Goal: Information Seeking & Learning: Learn about a topic

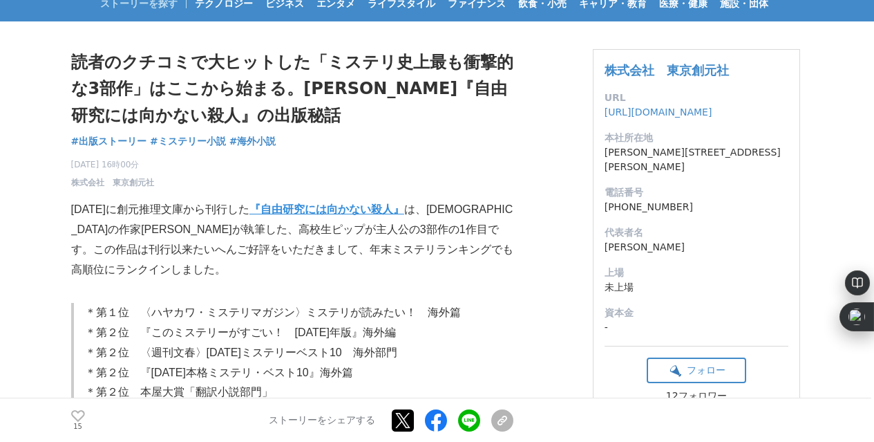
scroll to position [62, 0]
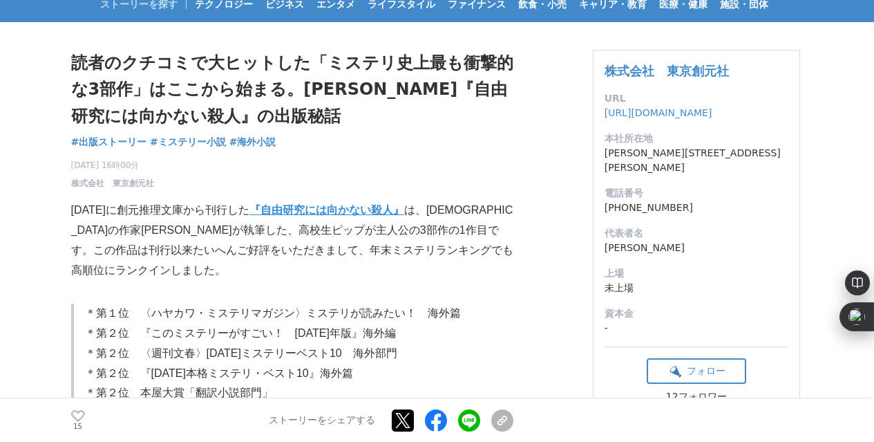
click at [83, 307] on blockquote "＊第１位　〈ハヤカワ・ミステリマガジン〉ミステリが読みたい！　海外篇 ＊第２位　『このミステリーがすごい！　[DATE]年版』海外編　 ＊第２位　〈週刊文春〉…" at bounding box center [292, 352] width 442 height 99
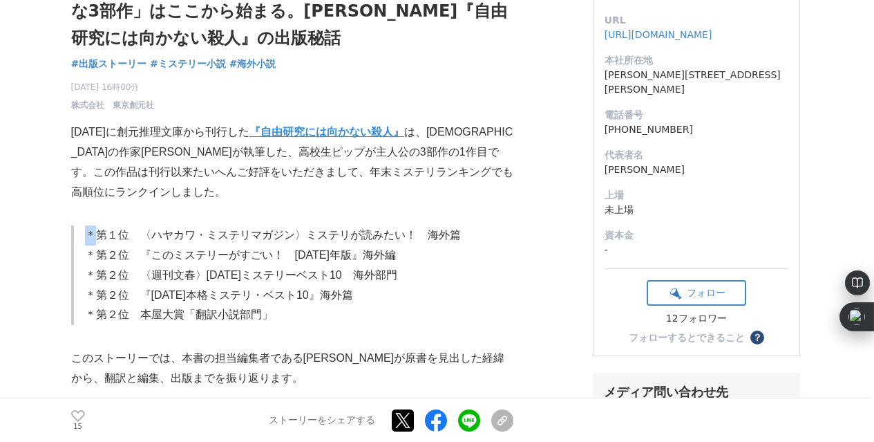
scroll to position [141, 0]
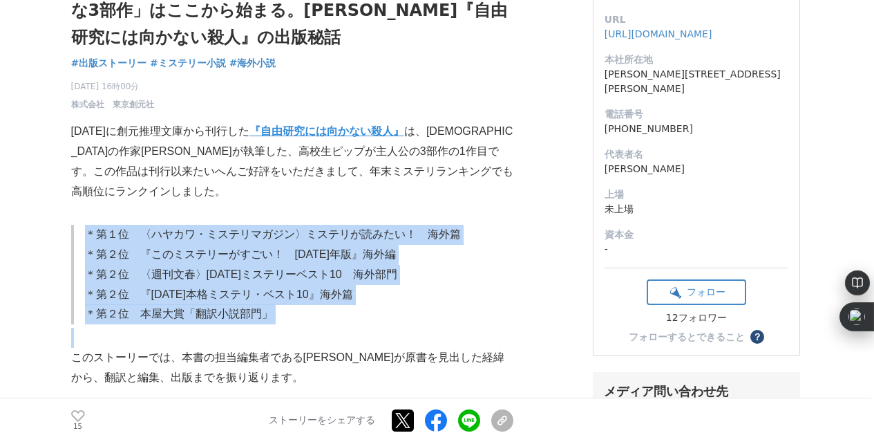
click at [288, 318] on p "＊第２位　本屋大賞「翻訳小説部門」" at bounding box center [299, 314] width 428 height 20
copy blockquote "＊第１位　〈ハヤカワ・ミステリマガジン〉ミステリが読みたい！　海外篇 ＊第２位　『このミステリーがすごい！　[DATE]年版』海外編　 ＊第２位　〈週刊文春〉…"
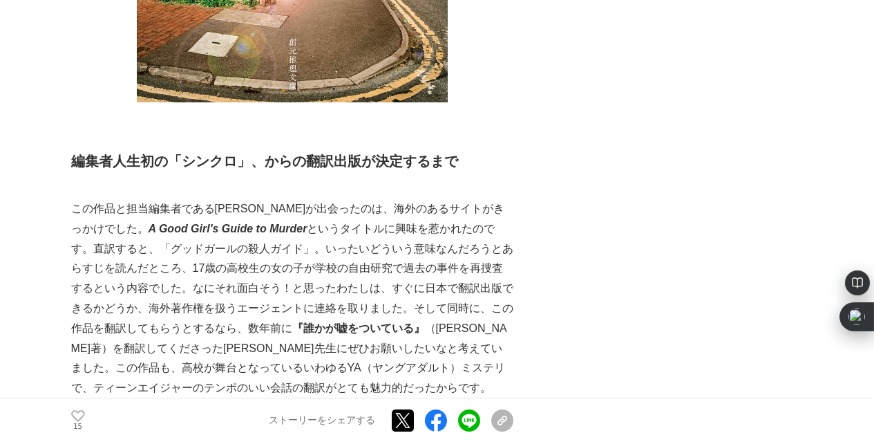
scroll to position [966, 0]
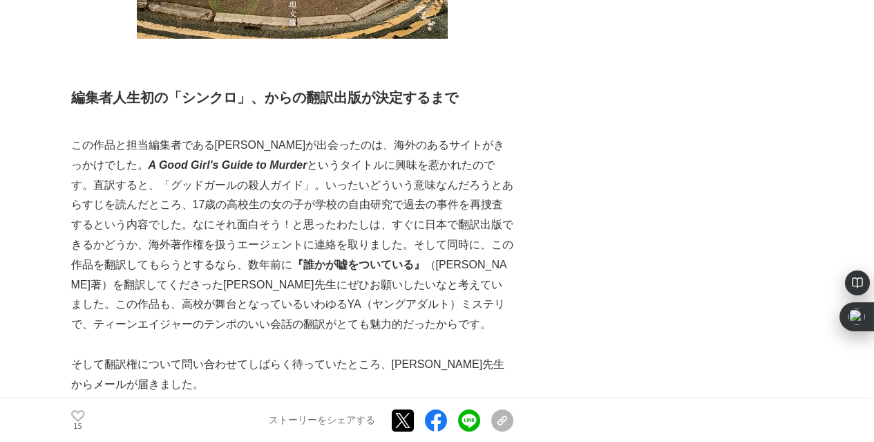
click at [91, 166] on p "この作品と担当編集者である[PERSON_NAME]が出会ったのは、海外のあるサイトがきっかけでした。 A Good Girl's Guide to Murd…" at bounding box center [292, 234] width 442 height 199
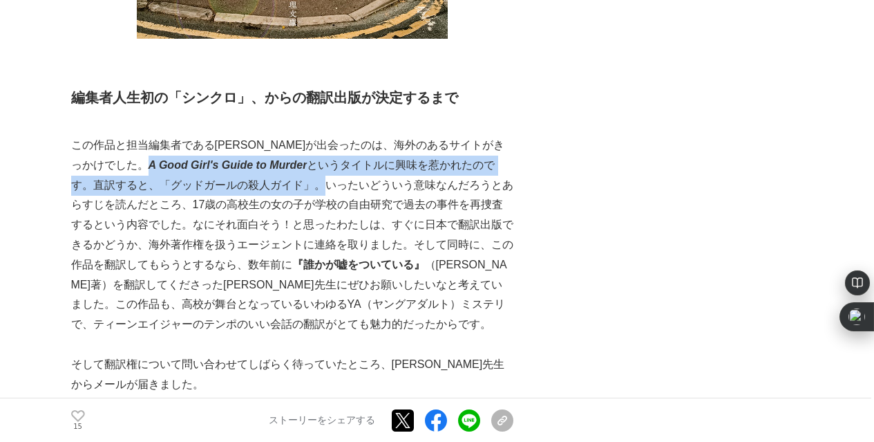
click at [240, 188] on p "この作品と担当編集者である[PERSON_NAME]が出会ったのは、海外のあるサイトがきっかけでした。 A Good Girl's Guide to Murd…" at bounding box center [292, 234] width 442 height 199
copy p "A Good Girl's Guide to Murder というタイトルに興味を惹かれたのです。直訳すると、「グッドガールの殺人ガイド」。"
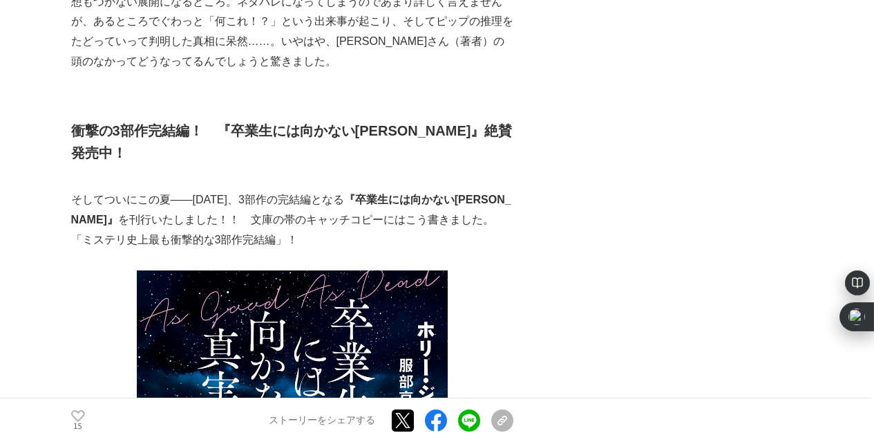
scroll to position [3082, 0]
